Goal: Task Accomplishment & Management: Manage account settings

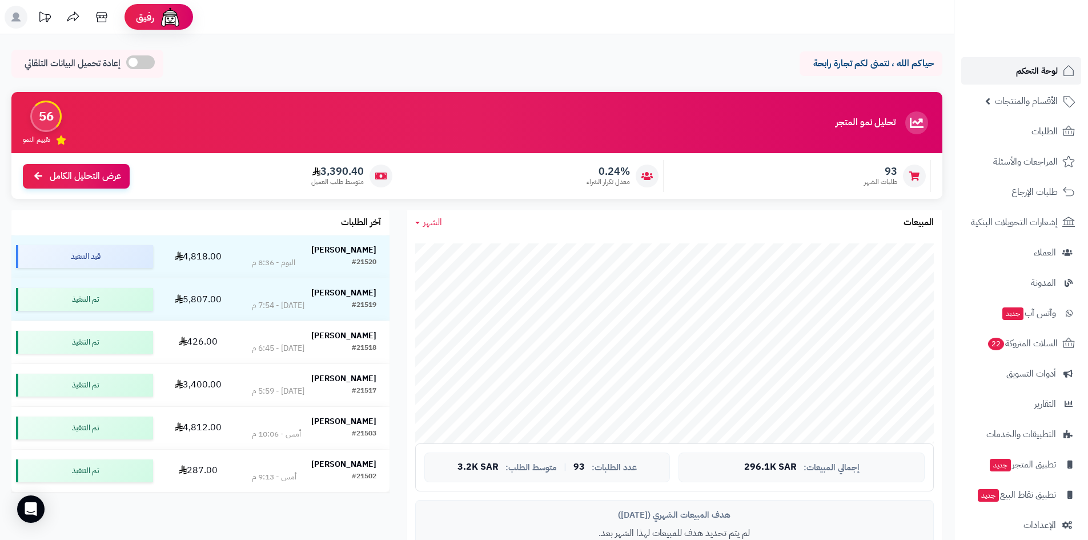
click at [1024, 71] on span "لوحة التحكم" at bounding box center [1037, 71] width 42 height 16
click at [1026, 137] on link "الطلبات" at bounding box center [1022, 131] width 120 height 27
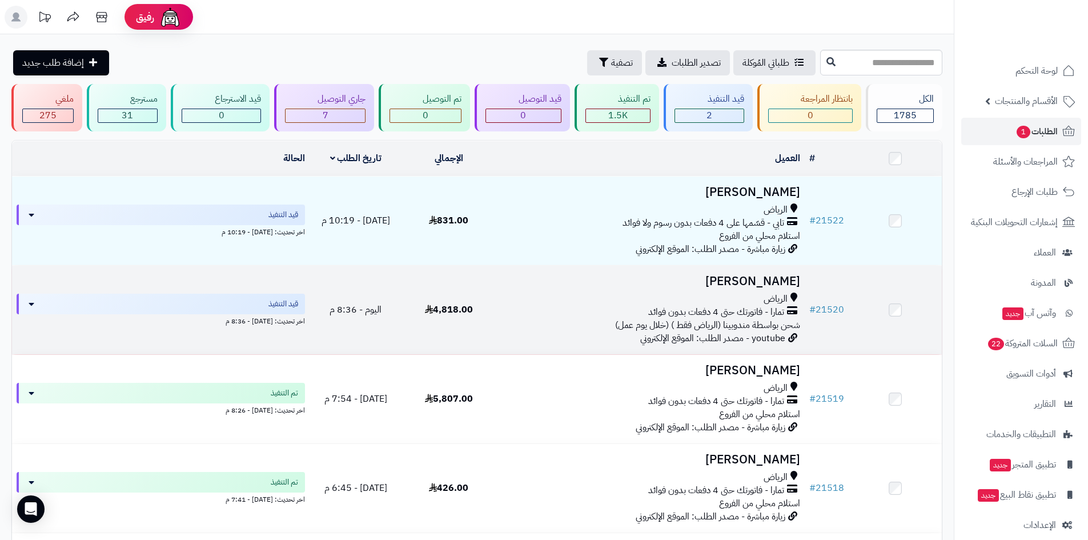
click at [757, 275] on h3 "[PERSON_NAME]" at bounding box center [650, 281] width 301 height 13
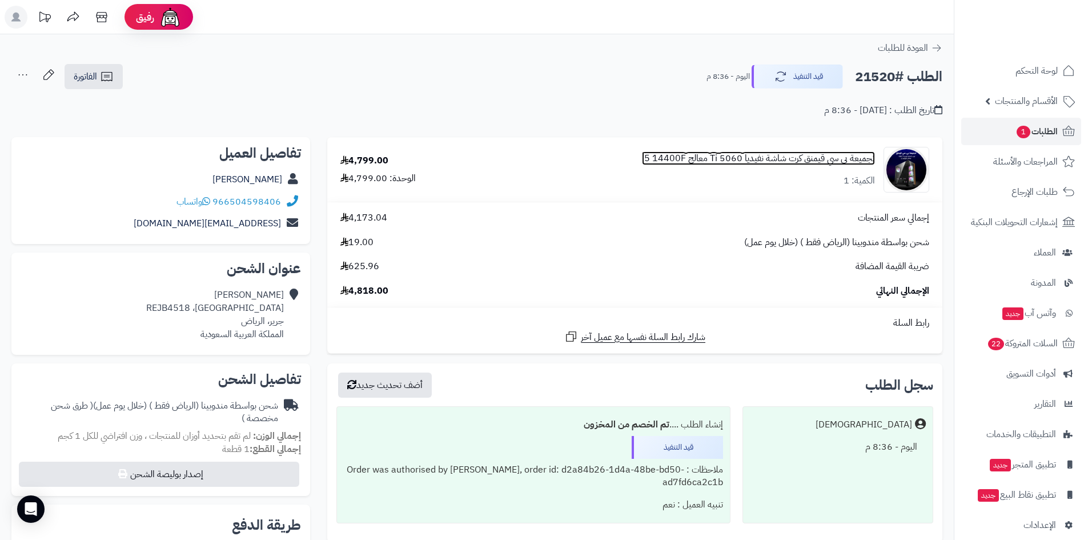
click at [833, 162] on link "تجميعة بي سي قيمنق كرت شاشة نفيديا 5060 Ti معالج i5 14400F" at bounding box center [758, 158] width 233 height 13
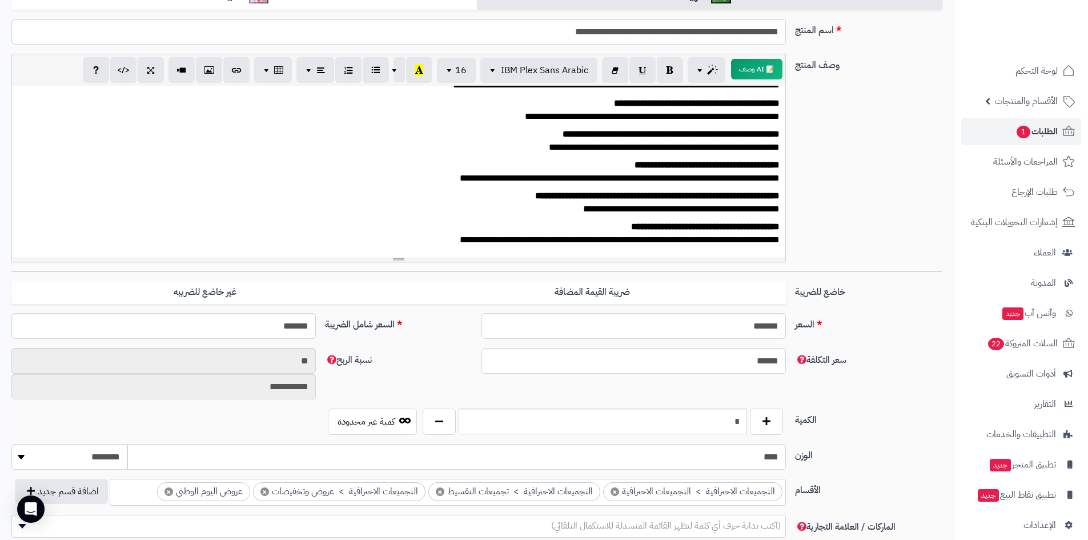
scroll to position [229, 0]
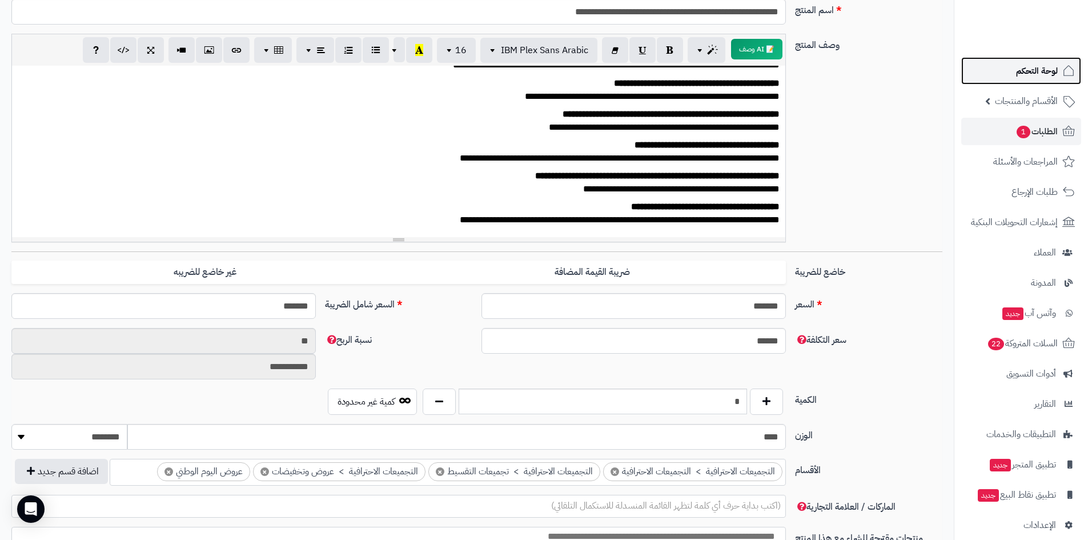
click at [1028, 67] on span "لوحة التحكم" at bounding box center [1037, 71] width 42 height 16
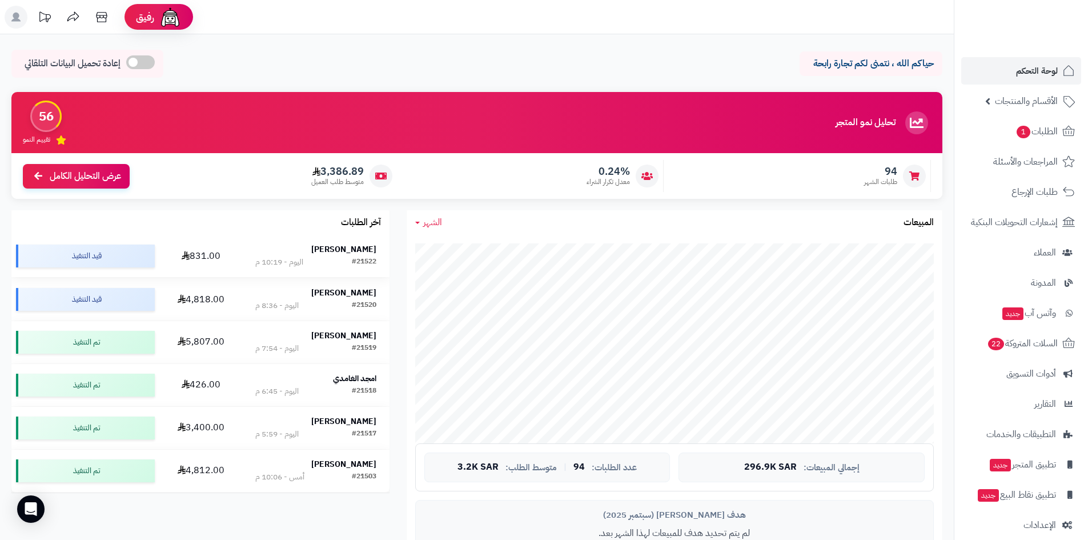
click at [353, 243] on strong "[PERSON_NAME]" at bounding box center [343, 249] width 65 height 12
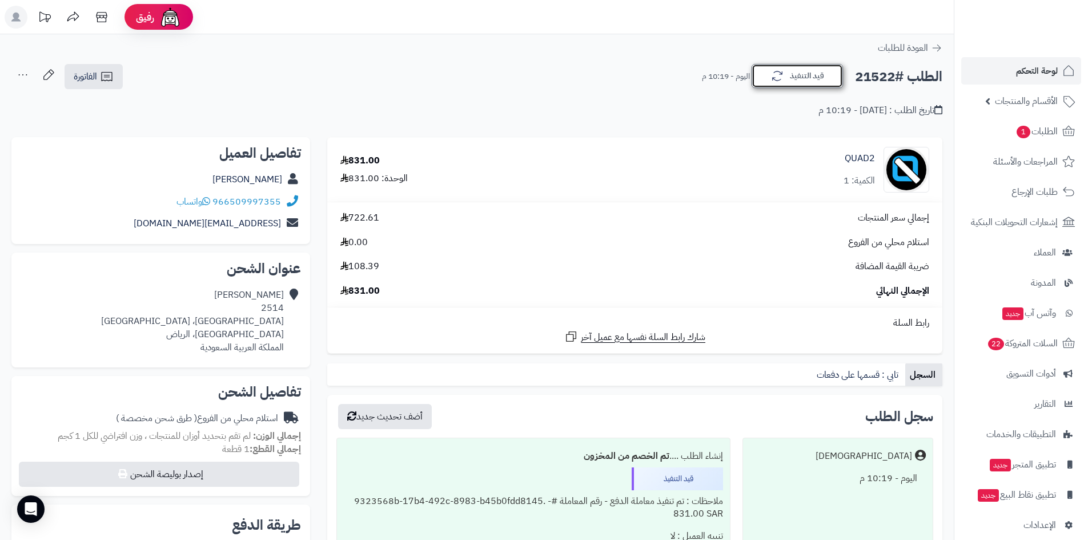
click at [806, 81] on button "قيد التنفيذ" at bounding box center [797, 76] width 91 height 24
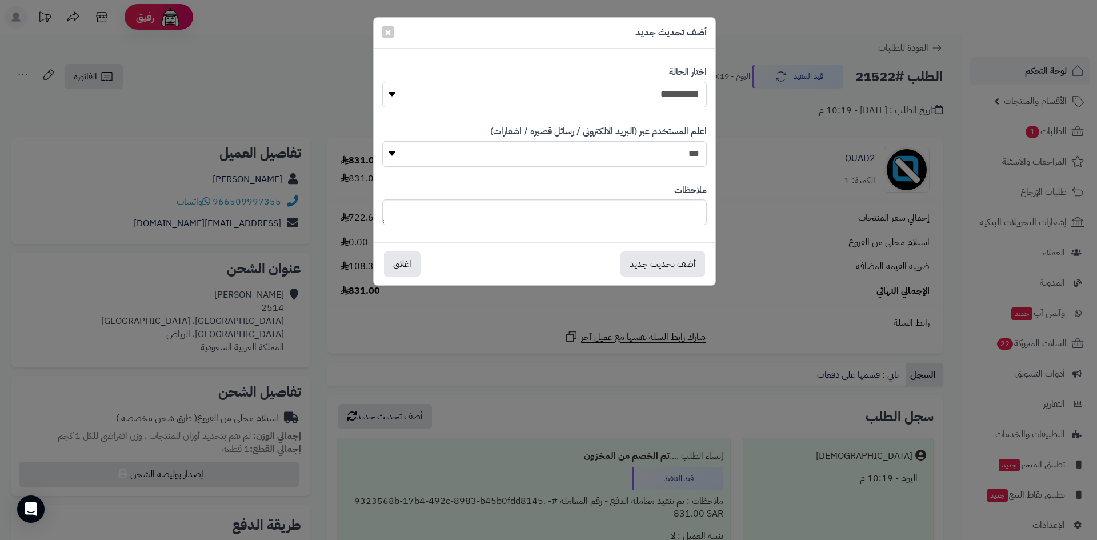
click at [654, 97] on select "**********" at bounding box center [544, 95] width 325 height 26
select select "*"
click at [382, 82] on select "**********" at bounding box center [544, 95] width 325 height 26
click at [664, 262] on button "أضف تحديث جديد" at bounding box center [663, 263] width 85 height 25
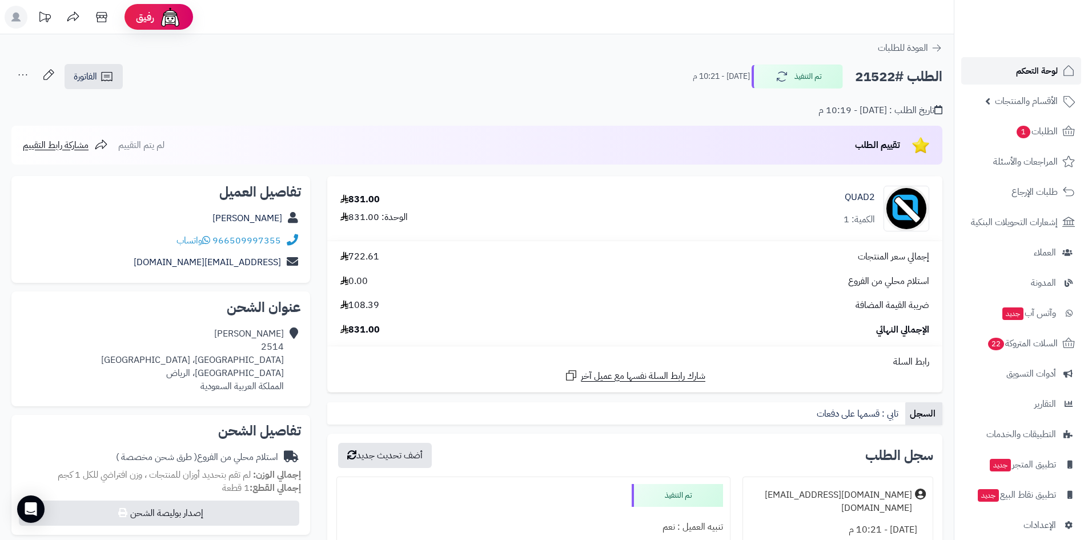
click at [1026, 75] on span "لوحة التحكم" at bounding box center [1037, 71] width 42 height 16
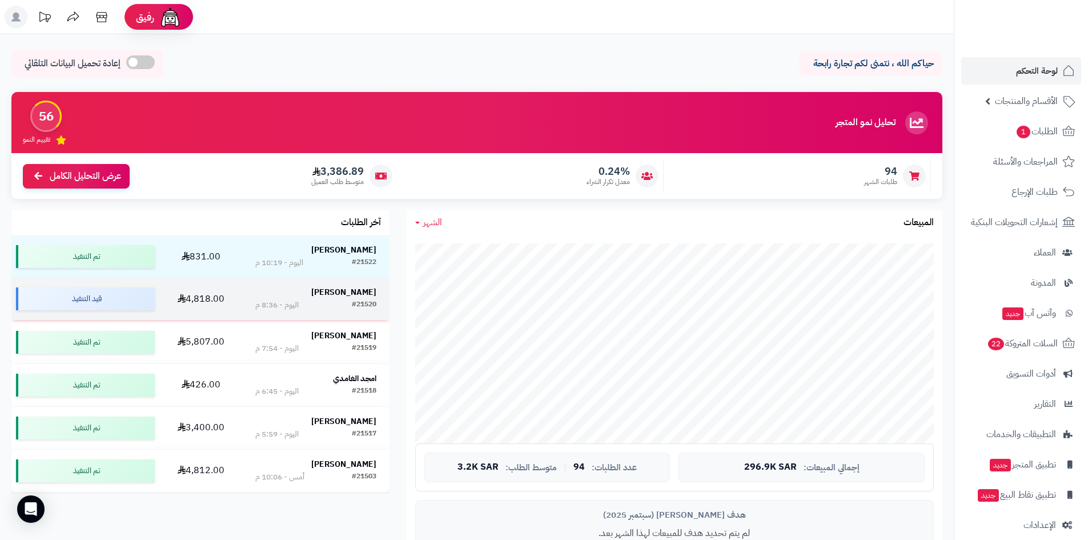
click at [346, 293] on strong "[PERSON_NAME]" at bounding box center [343, 292] width 65 height 12
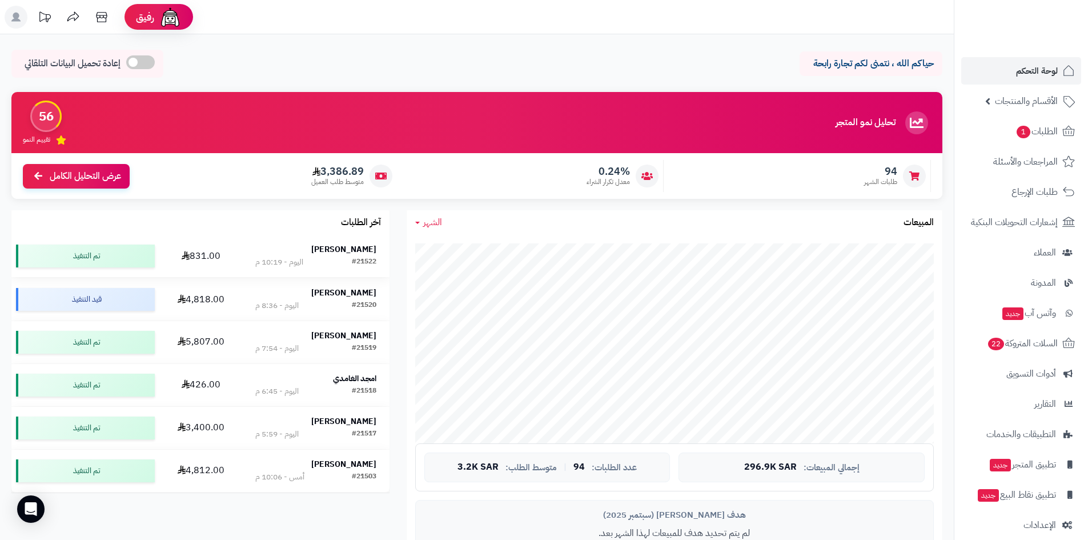
click at [349, 239] on td "[PERSON_NAME] #21522 اليوم - 10:19 م" at bounding box center [315, 256] width 147 height 42
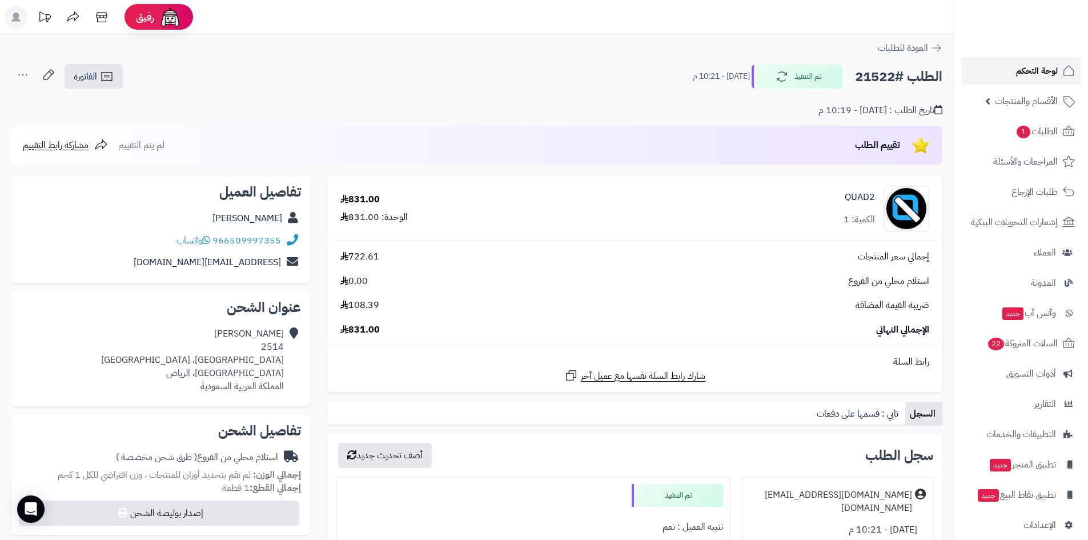
click at [1023, 70] on span "لوحة التحكم" at bounding box center [1037, 71] width 42 height 16
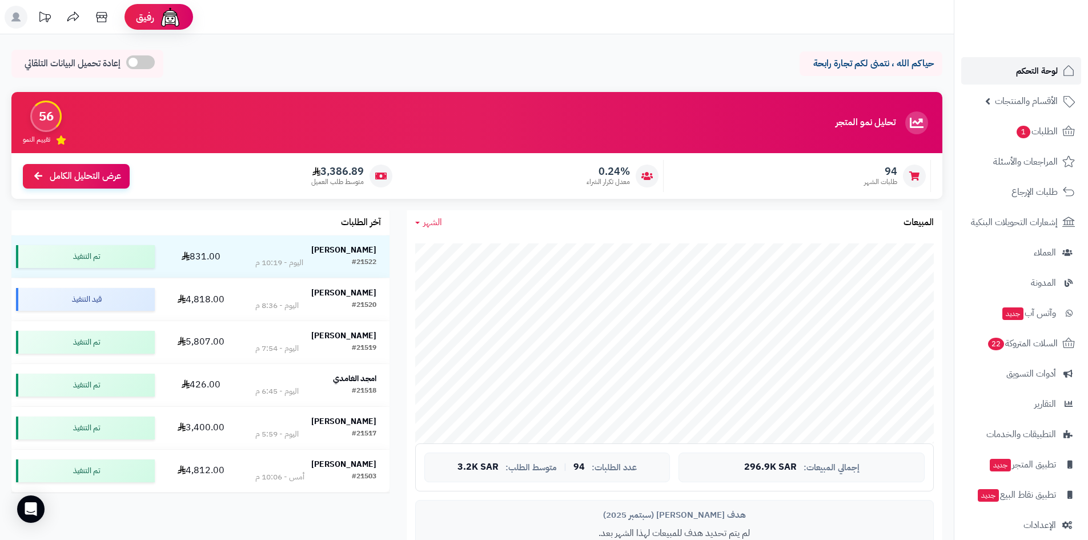
click at [1034, 67] on span "لوحة التحكم" at bounding box center [1037, 71] width 42 height 16
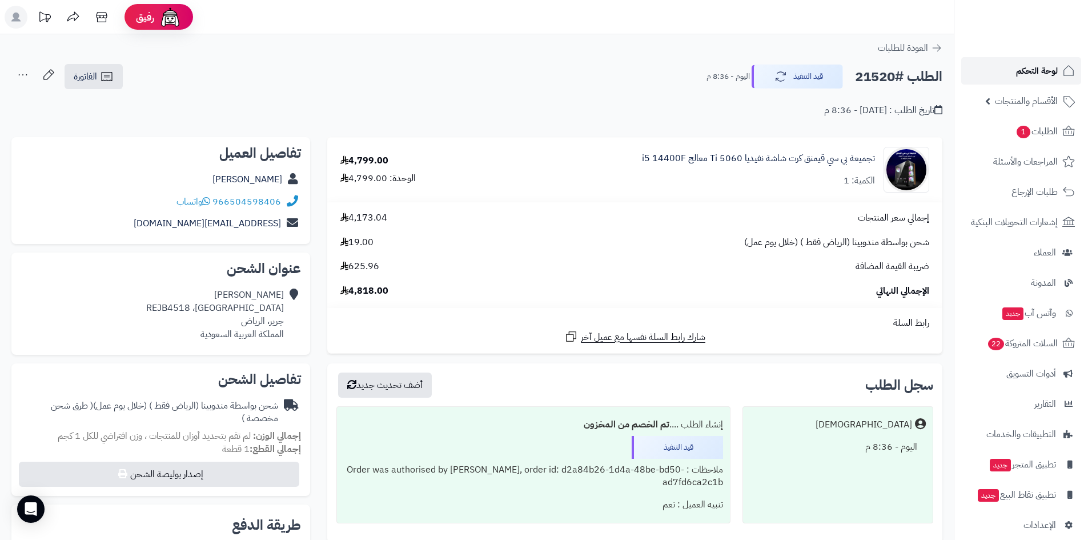
click at [1029, 77] on span "لوحة التحكم" at bounding box center [1037, 71] width 42 height 16
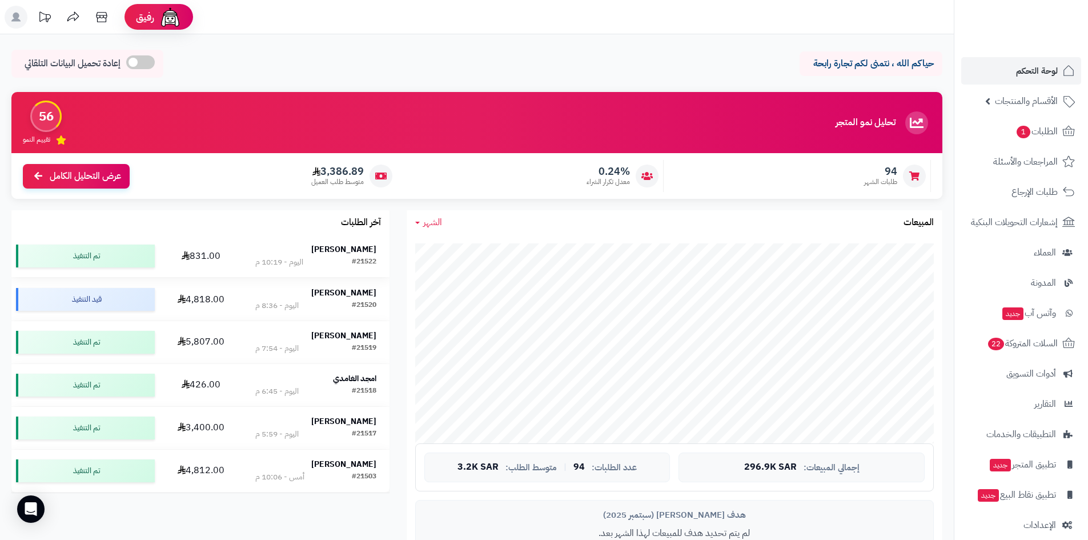
click at [356, 245] on strong "[PERSON_NAME]" at bounding box center [343, 249] width 65 height 12
